Goal: Check status: Check status

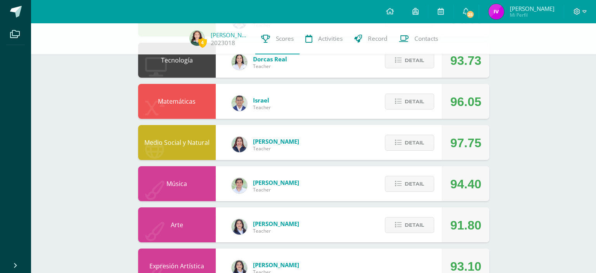
scroll to position [345, 0]
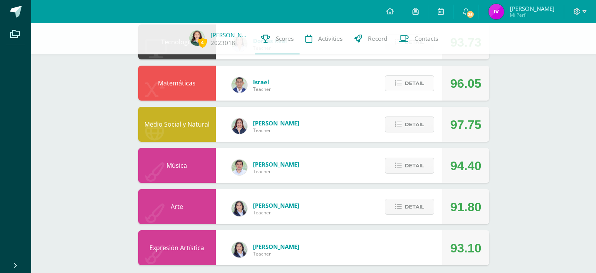
click at [409, 76] on span "Detail" at bounding box center [414, 83] width 19 height 14
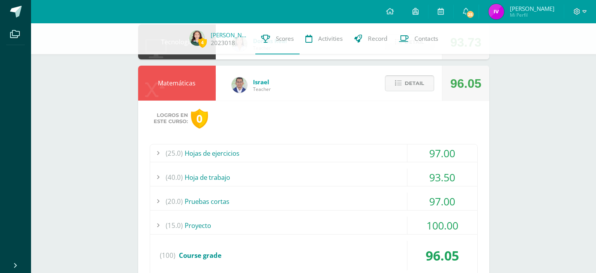
click at [412, 76] on span "Detail" at bounding box center [414, 83] width 19 height 14
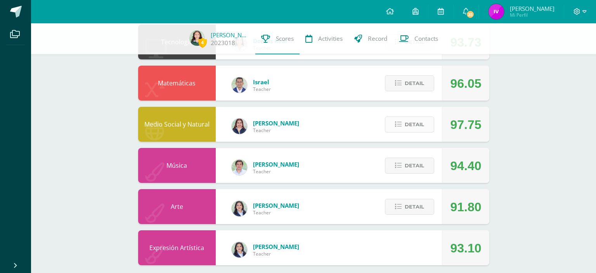
click at [411, 117] on span "Detail" at bounding box center [414, 124] width 19 height 14
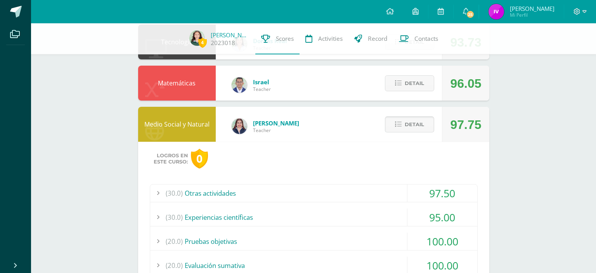
click at [409, 120] on span at bounding box center [410, 124] width 34 height 10
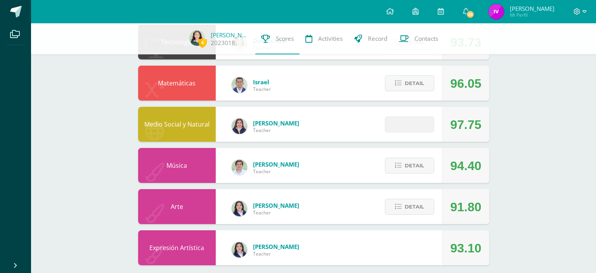
click at [409, 120] on span at bounding box center [410, 124] width 34 height 10
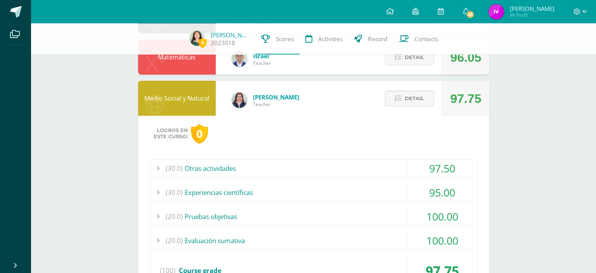
scroll to position [386, 0]
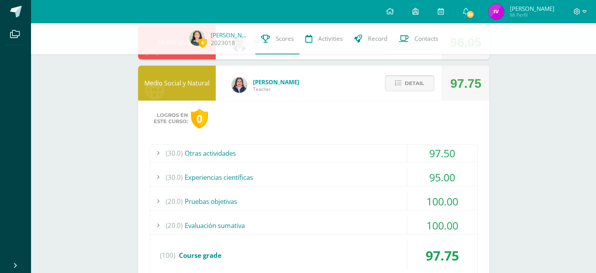
click at [422, 81] on span "Detail" at bounding box center [414, 83] width 19 height 14
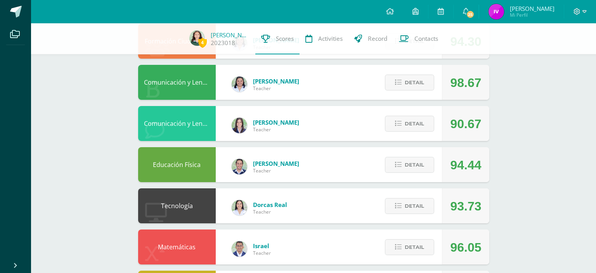
scroll to position [140, 0]
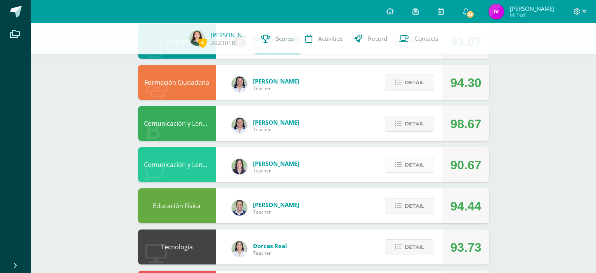
click at [416, 164] on span "Detail" at bounding box center [414, 165] width 19 height 14
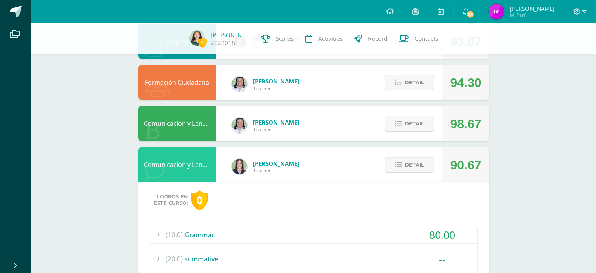
scroll to position [222, 0]
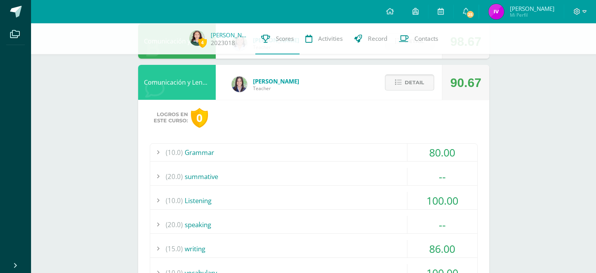
click at [406, 78] on span "Detail" at bounding box center [414, 82] width 19 height 14
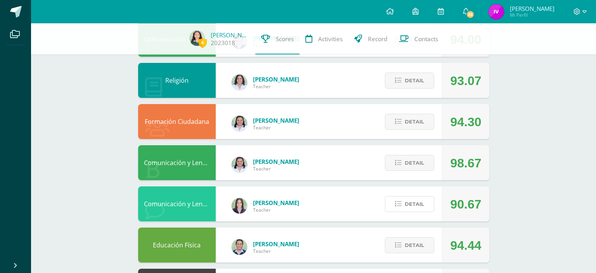
scroll to position [99, 0]
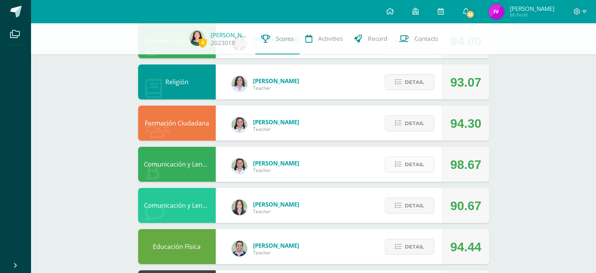
click at [415, 158] on span "Detail" at bounding box center [414, 164] width 19 height 14
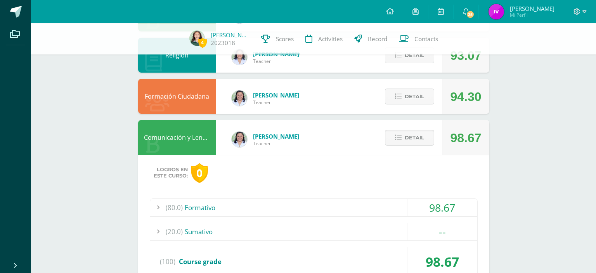
scroll to position [140, 0]
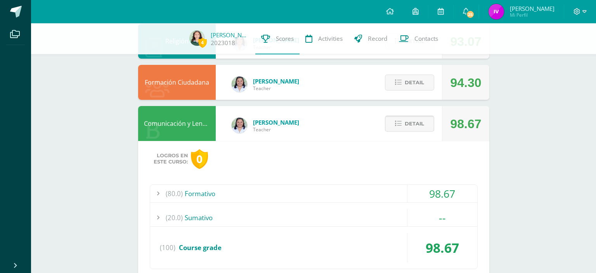
click at [401, 120] on icon at bounding box center [398, 123] width 7 height 7
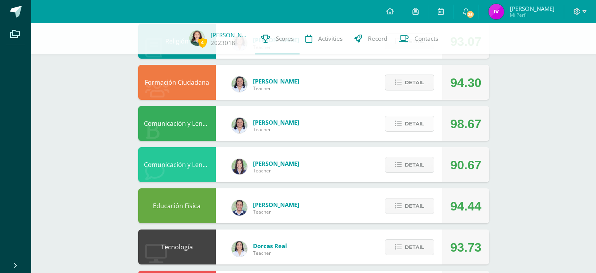
scroll to position [58, 0]
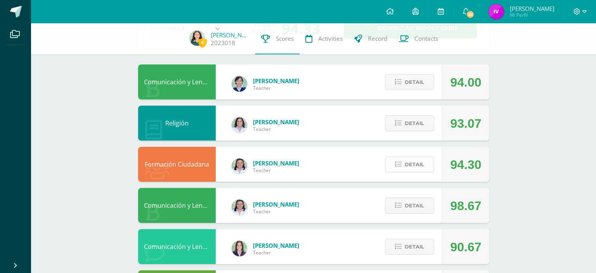
click at [407, 157] on span "Detail" at bounding box center [414, 164] width 19 height 14
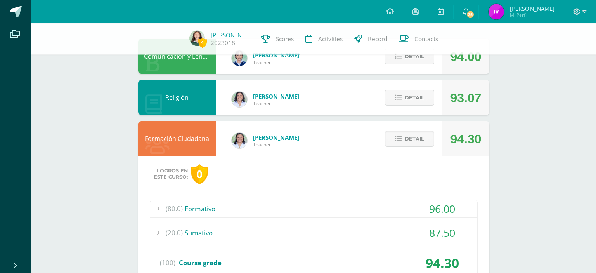
scroll to position [99, 0]
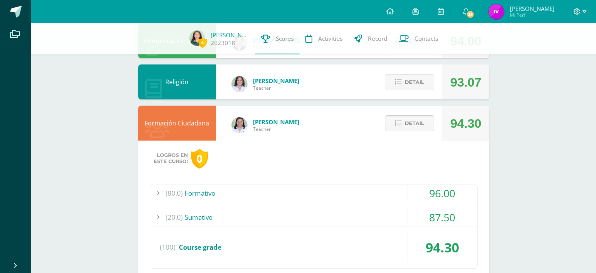
click at [406, 118] on span "Detail" at bounding box center [414, 123] width 19 height 14
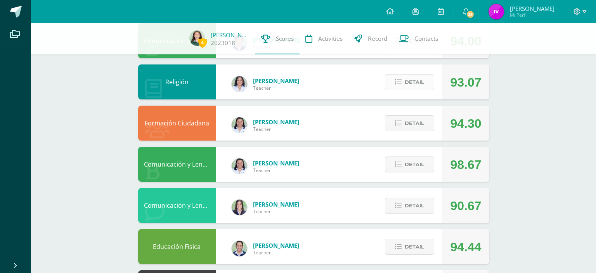
click at [420, 75] on span "Detail" at bounding box center [414, 82] width 19 height 14
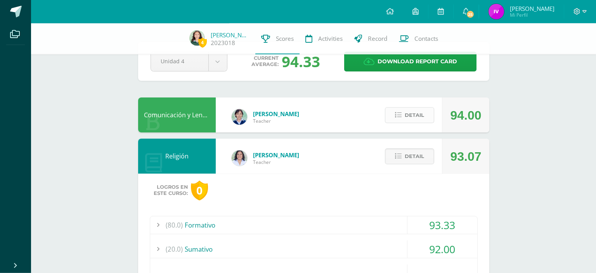
scroll to position [0, 0]
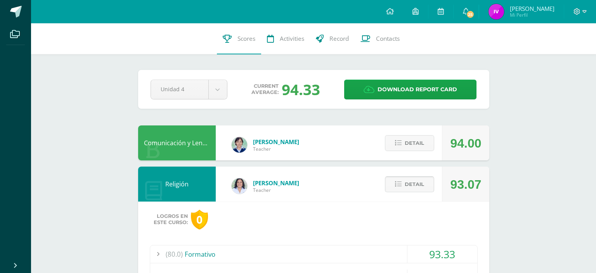
click at [426, 176] on button "Detail" at bounding box center [409, 184] width 49 height 16
